Goal: Information Seeking & Learning: Learn about a topic

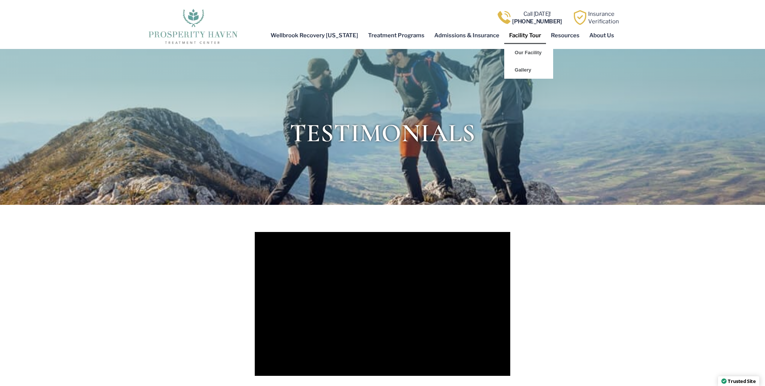
click at [530, 36] on link "Facility Tour" at bounding box center [525, 35] width 42 height 17
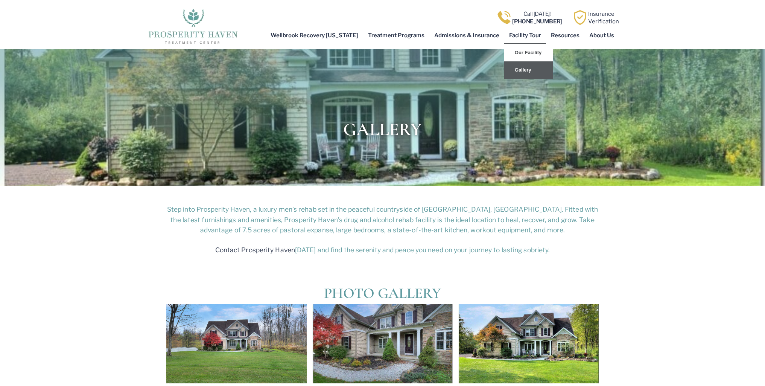
click at [520, 74] on link "Gallery" at bounding box center [528, 69] width 49 height 17
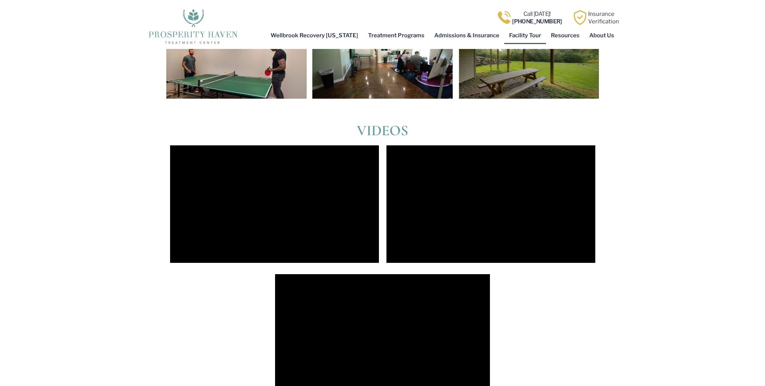
scroll to position [1279, 0]
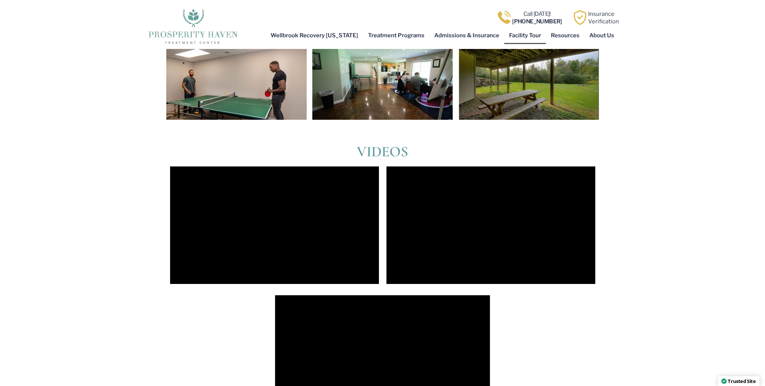
click at [704, 304] on section "videos" at bounding box center [382, 279] width 765 height 288
